Goal: Transaction & Acquisition: Purchase product/service

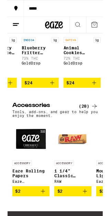
scroll to position [0, 1728]
